Goal: Obtain resource: Obtain resource

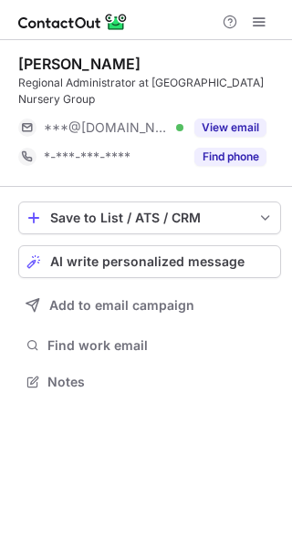
scroll to position [352, 292]
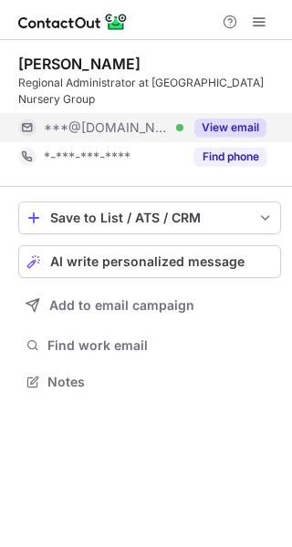
click at [241, 119] on button "View email" at bounding box center [230, 128] width 72 height 18
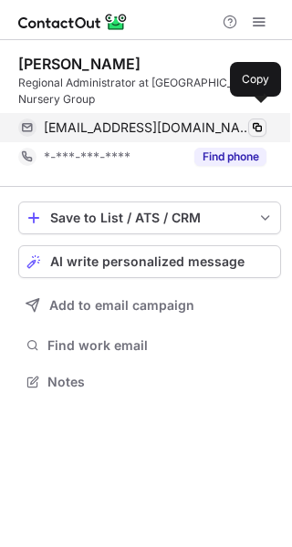
click at [252, 120] on span at bounding box center [257, 127] width 15 height 15
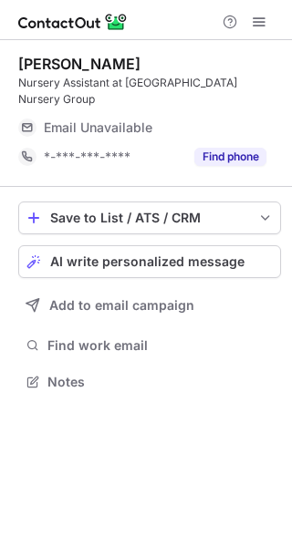
scroll to position [9, 9]
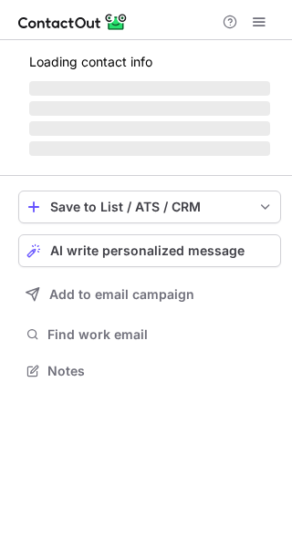
scroll to position [9, 9]
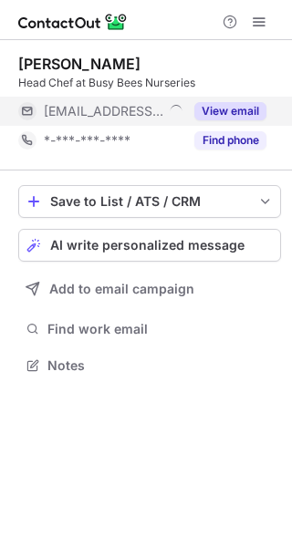
click at [238, 118] on button "View email" at bounding box center [230, 111] width 72 height 18
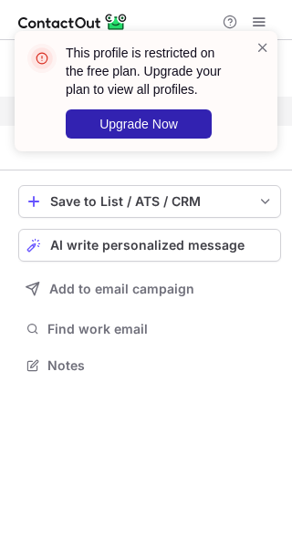
click at [251, 42] on div "This profile is restricted on the free plan. Upgrade your plan to view all prof…" at bounding box center [139, 91] width 234 height 106
click at [256, 46] on span at bounding box center [262, 47] width 15 height 18
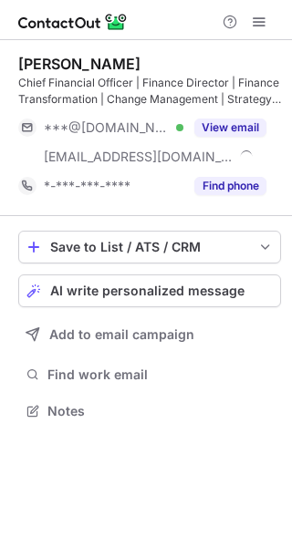
scroll to position [398, 292]
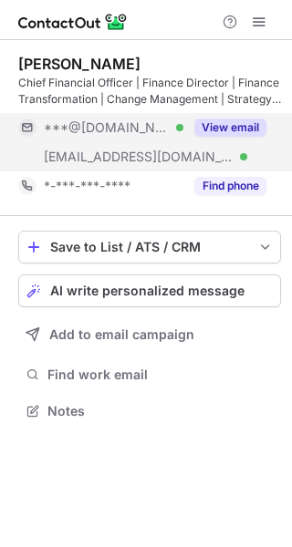
click at [238, 129] on button "View email" at bounding box center [230, 128] width 72 height 18
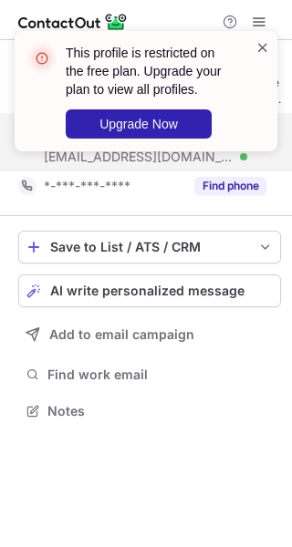
click at [255, 41] on span at bounding box center [262, 47] width 15 height 18
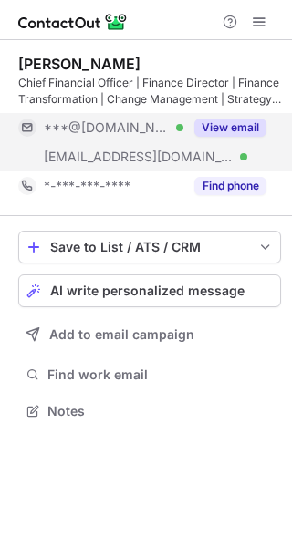
click at [205, 125] on button "View email" at bounding box center [230, 128] width 72 height 18
